Goal: Task Accomplishment & Management: Use online tool/utility

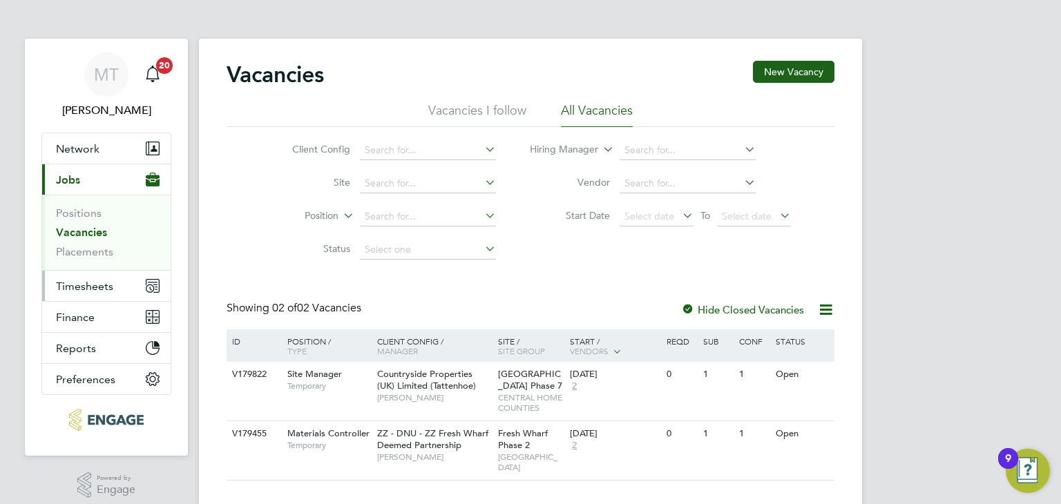
click at [75, 283] on span "Timesheets" at bounding box center [84, 286] width 57 height 13
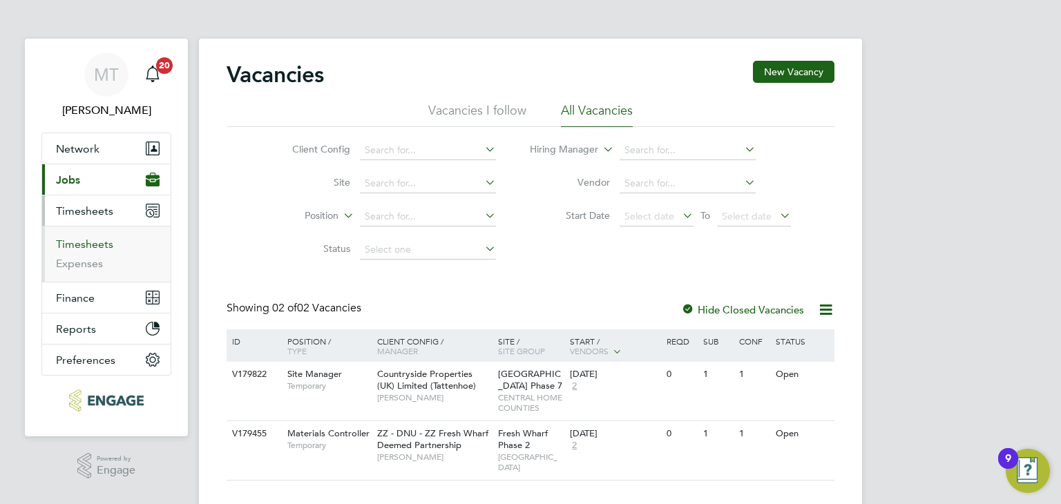
drag, startPoint x: 77, startPoint y: 243, endPoint x: 88, endPoint y: 243, distance: 11.7
click at [77, 243] on link "Timesheets" at bounding box center [84, 244] width 57 height 13
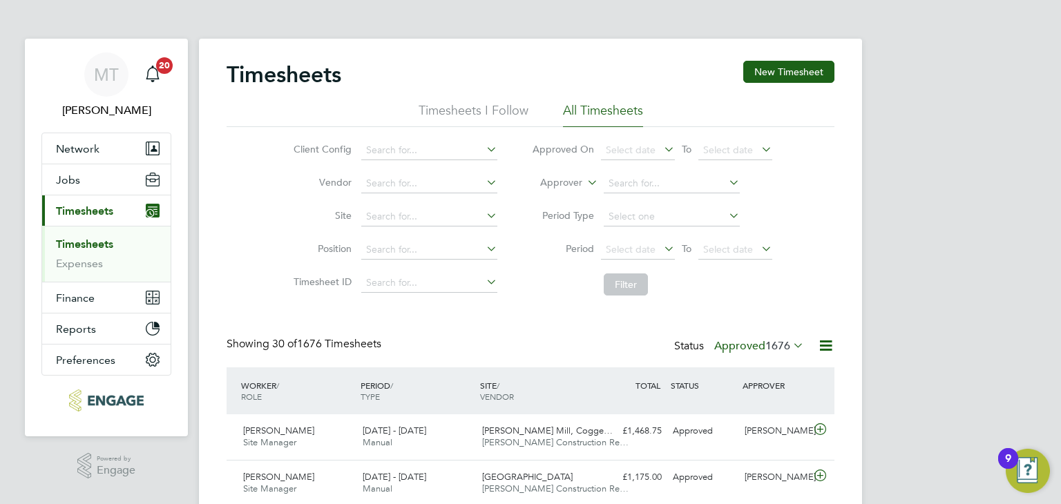
click at [823, 341] on icon at bounding box center [825, 345] width 17 height 17
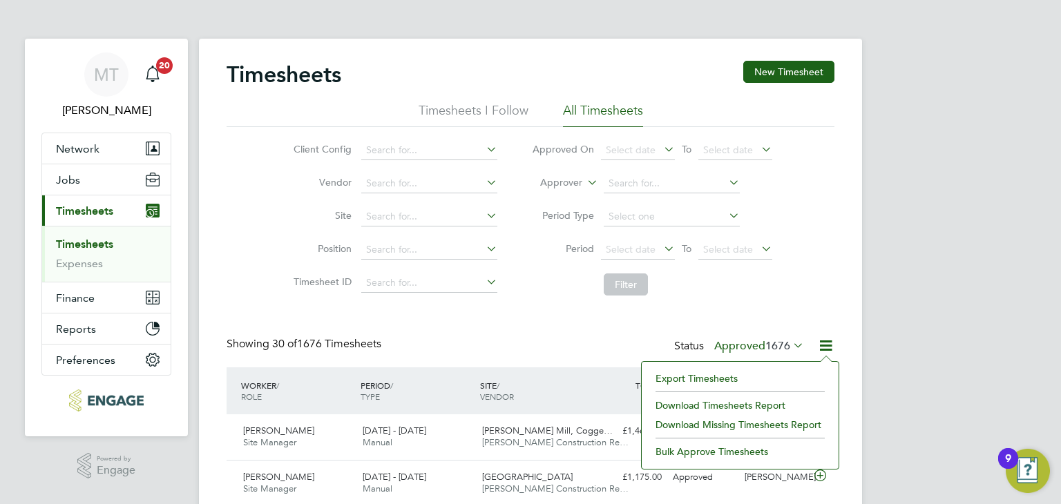
click at [721, 376] on li "Export Timesheets" at bounding box center [740, 378] width 183 height 19
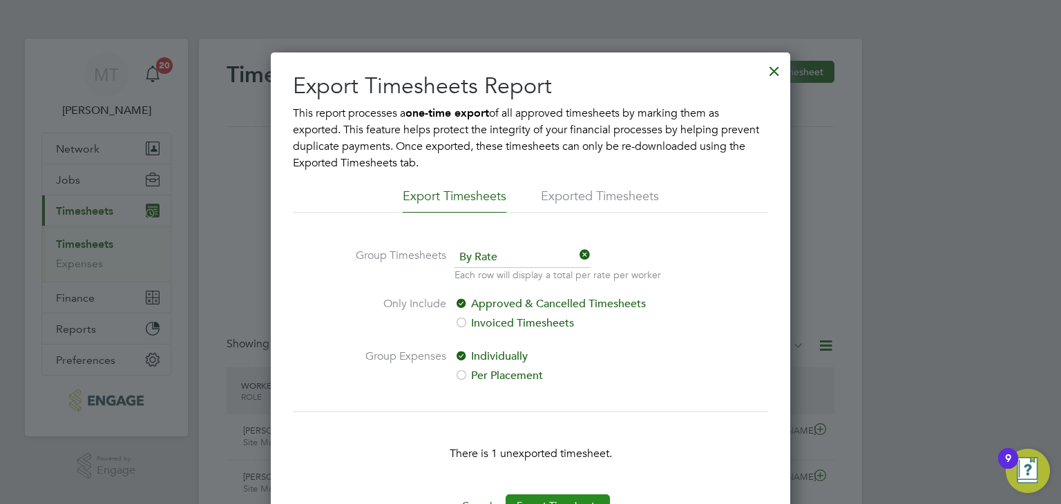
click at [551, 495] on button "Export Timesheets" at bounding box center [558, 506] width 104 height 22
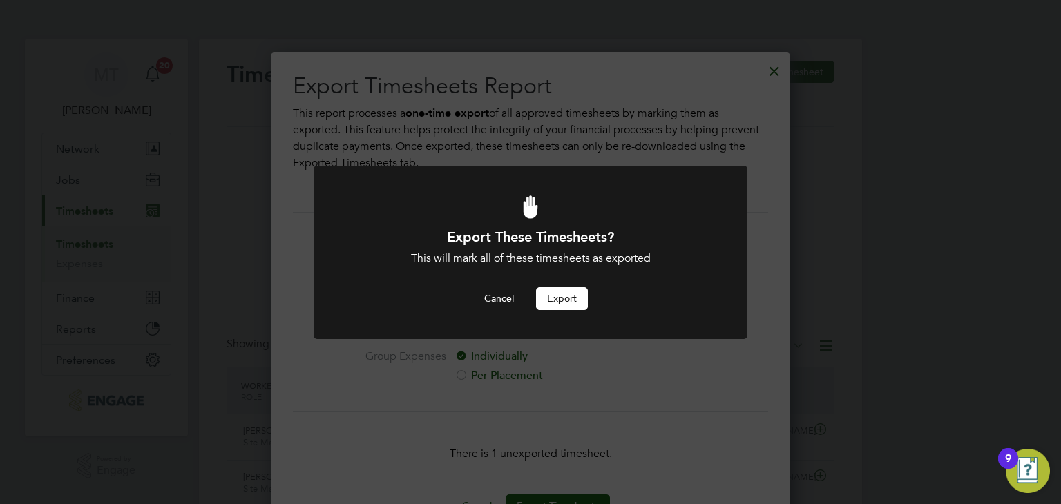
click at [569, 291] on button "Export" at bounding box center [562, 298] width 52 height 22
